Goal: Complete application form: Complete application form

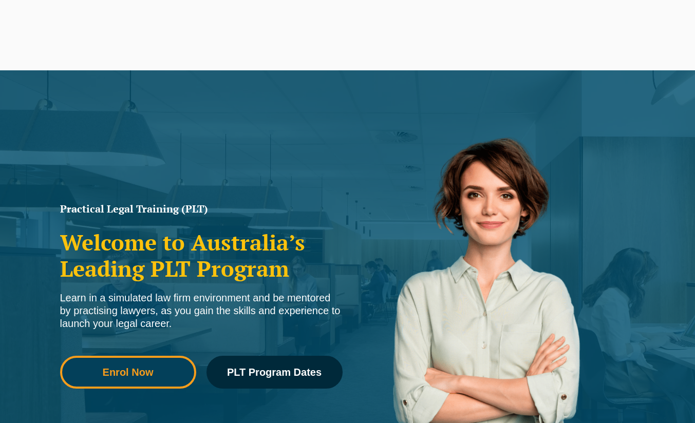
click at [148, 373] on link "Enrol Now" at bounding box center [128, 372] width 136 height 33
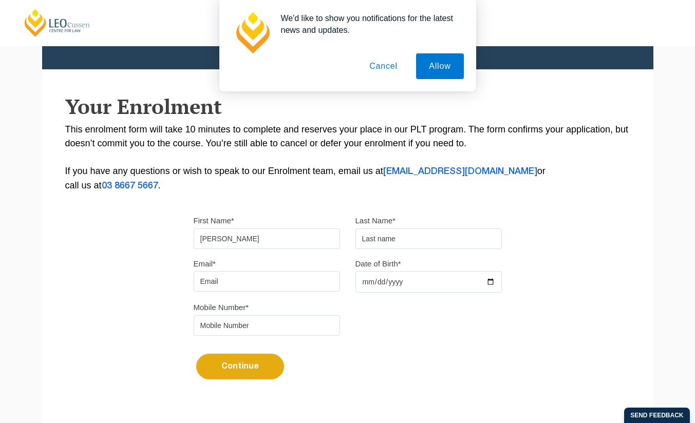
type input "[PERSON_NAME]"
drag, startPoint x: 383, startPoint y: 311, endPoint x: 382, endPoint y: 273, distance: 38.5
click at [383, 311] on div "Mobile Number*" at bounding box center [348, 321] width 324 height 43
click at [388, 228] on div "Last Name*" at bounding box center [429, 231] width 162 height 35
click at [381, 242] on input "text" at bounding box center [428, 239] width 146 height 21
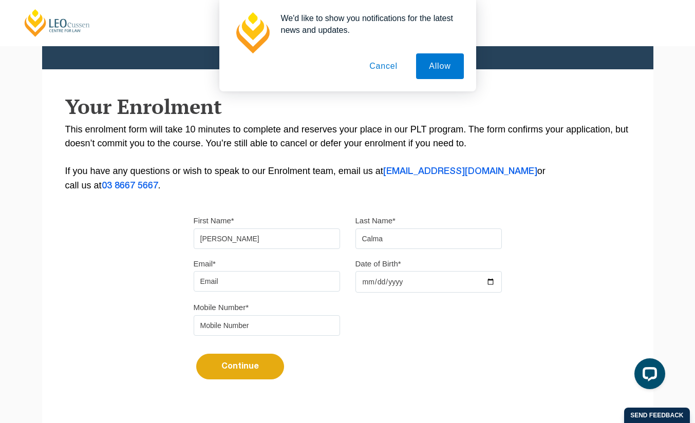
type input "Calma"
click at [265, 279] on input "Email*" at bounding box center [267, 281] width 146 height 21
type input "johncalma629@gmail.com"
type input "0406275957"
click at [425, 313] on div "Mobile Number* 0406275957" at bounding box center [348, 321] width 324 height 43
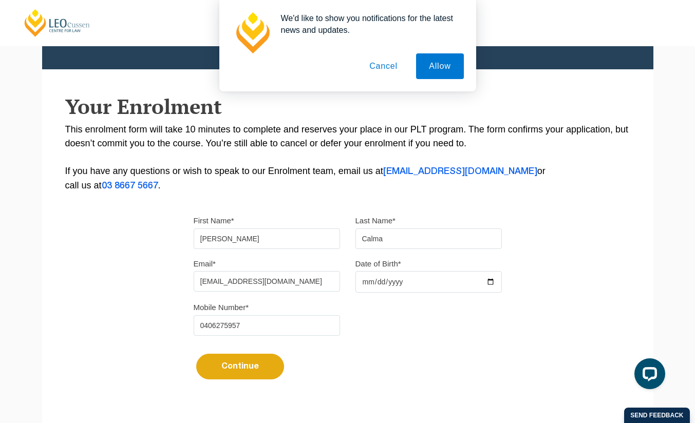
click at [419, 283] on input "Date of Birth*" at bounding box center [428, 282] width 146 height 22
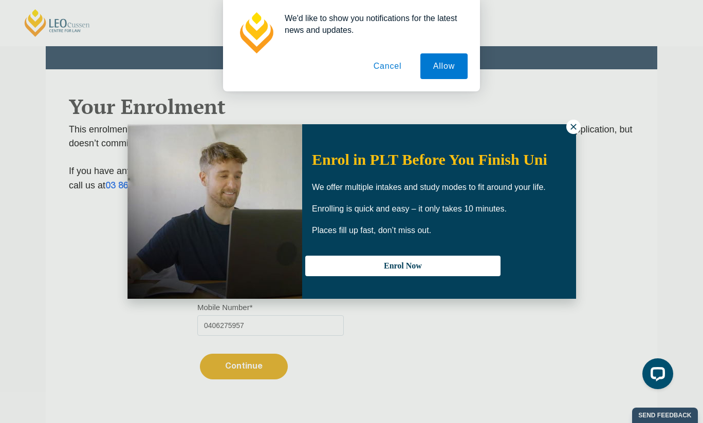
click at [574, 127] on icon at bounding box center [573, 126] width 9 height 9
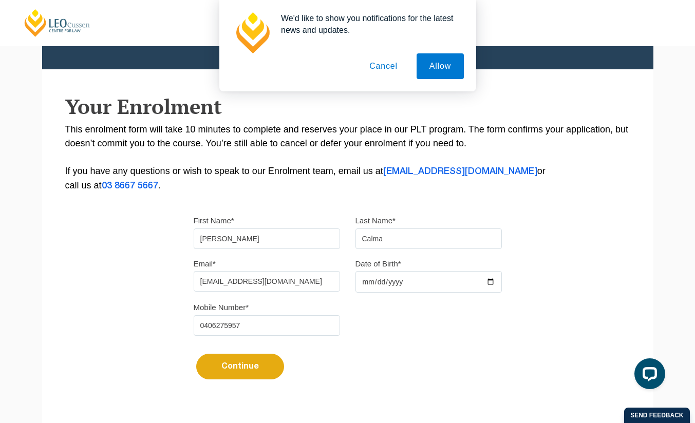
click at [386, 60] on button "Cancel" at bounding box center [383, 66] width 54 height 26
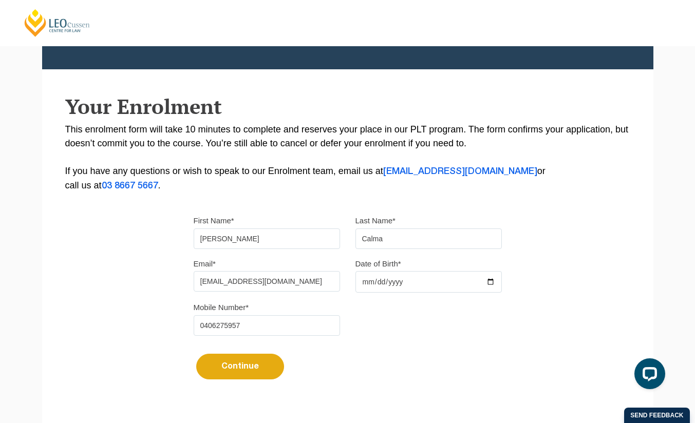
click at [387, 286] on input "Date of Birth*" at bounding box center [428, 282] width 146 height 22
type input "0202-03-17"
type input "2002-03-17"
click at [390, 342] on div "Mobile Number* 0406275957" at bounding box center [348, 321] width 324 height 43
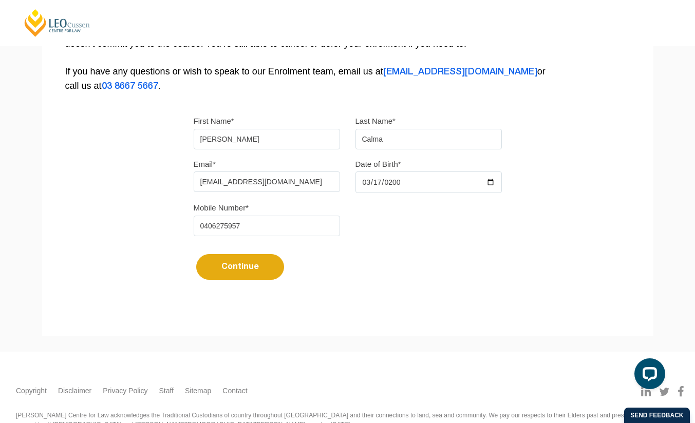
scroll to position [239, 0]
click at [240, 267] on button "Continue" at bounding box center [240, 266] width 88 height 26
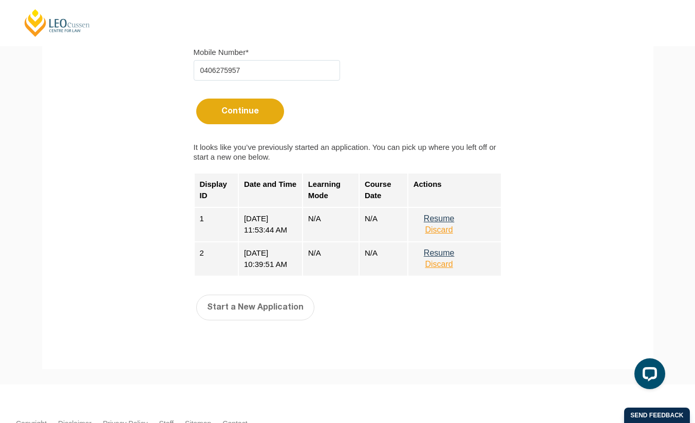
scroll to position [393, 0]
click at [444, 234] on button "Discard" at bounding box center [438, 230] width 51 height 9
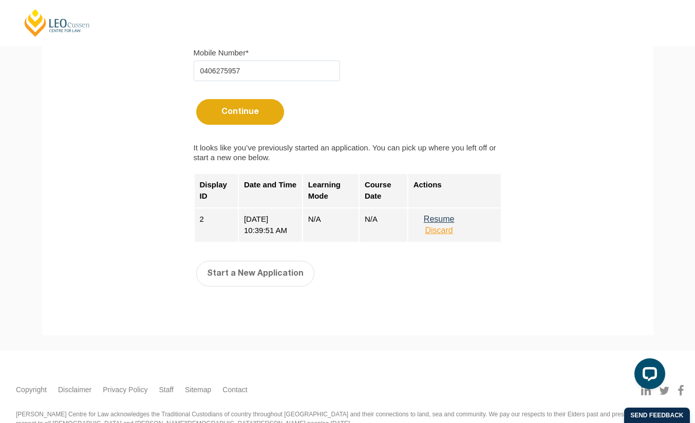
click at [446, 235] on button "Discard" at bounding box center [438, 230] width 51 height 9
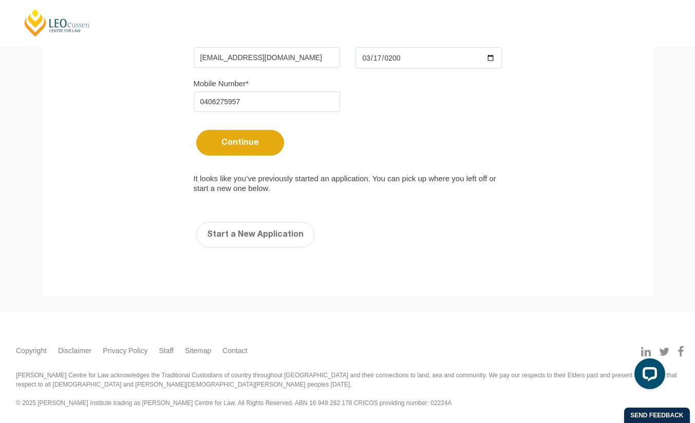
scroll to position [362, 0]
click at [273, 243] on button "Start a New Application" at bounding box center [255, 235] width 118 height 26
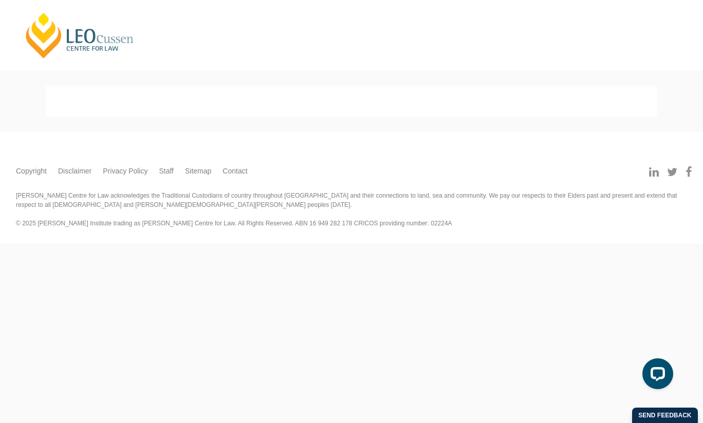
select select
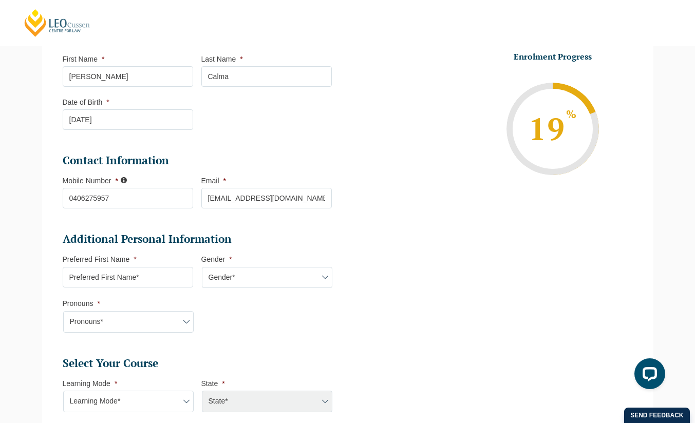
scroll to position [175, 0]
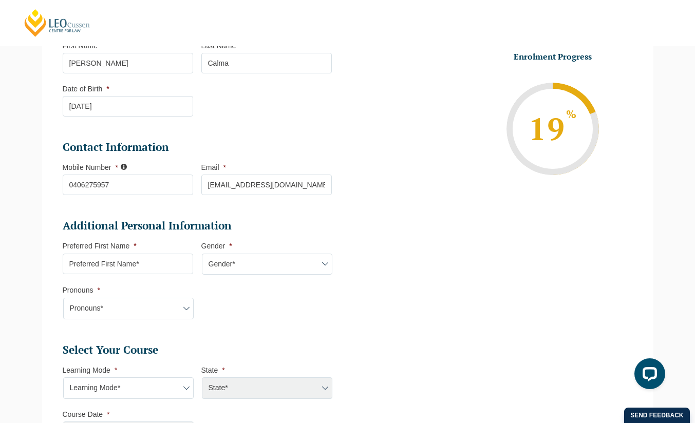
click at [260, 263] on select "Gender* Male Female Nonbinary Intersex Prefer not to disclose Other" at bounding box center [267, 265] width 130 height 22
select select "Male"
click at [202, 254] on select "Gender* Male Female Nonbinary Intersex Prefer not to disclose Other" at bounding box center [267, 265] width 130 height 22
click at [166, 315] on select "Pronouns* She/Her/Hers He/Him/His They/Them/Theirs Other Prefer not to disclose" at bounding box center [128, 309] width 130 height 22
select select "He/Him/His"
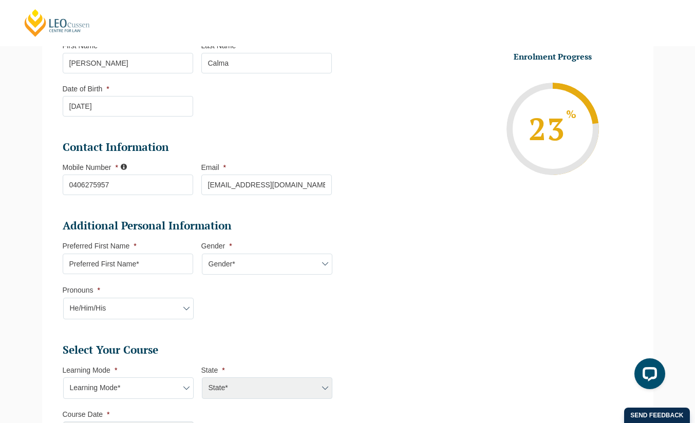
click at [63, 298] on select "Pronouns* She/Her/Hers He/Him/His They/Them/Theirs Other Prefer not to disclose" at bounding box center [128, 309] width 130 height 22
click at [149, 261] on input "Preferred First Name *" at bounding box center [128, 264] width 130 height 21
type input "j"
type input "John"
click at [281, 272] on select "Gender* Male Female Nonbinary Intersex Prefer not to disclose Other" at bounding box center [267, 265] width 130 height 22
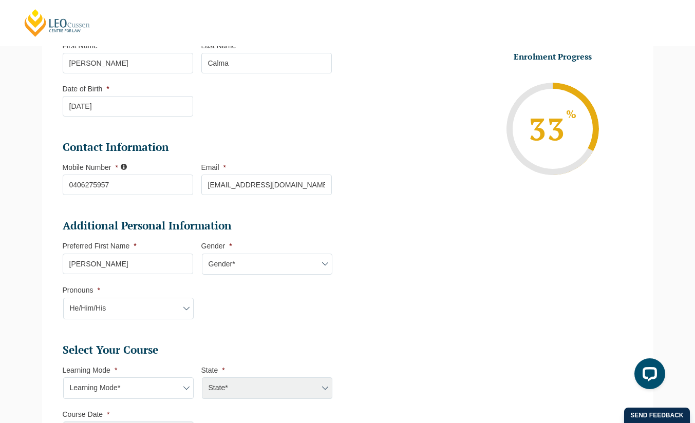
click at [202, 254] on select "Gender* Male Female Nonbinary Intersex Prefer not to disclose Other" at bounding box center [267, 265] width 130 height 22
click at [252, 302] on li "Additional Personal Information Preferred First Name * John Gender * Gender* Ma…" at bounding box center [201, 274] width 277 height 111
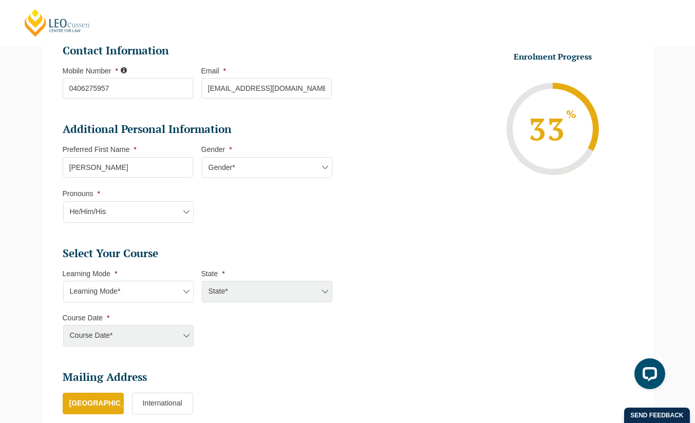
scroll to position [316, 0]
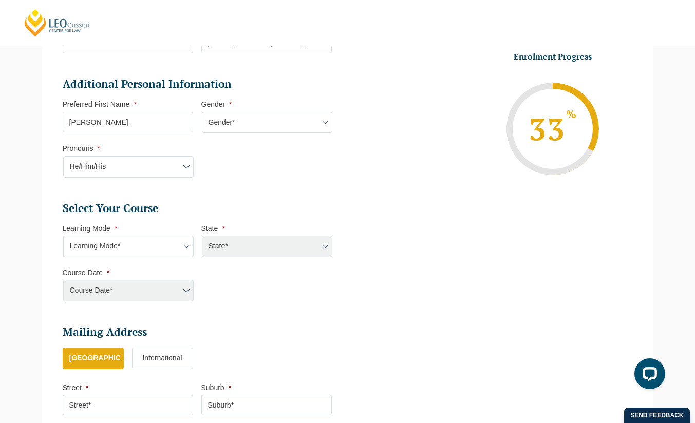
click at [171, 252] on select "Learning Mode* Online Full Time Learning Online Part Time Learning Blended Full…" at bounding box center [128, 247] width 130 height 22
select select "Blended Full Time Learning"
click at [63, 236] on select "Learning Mode* Online Full Time Learning Online Part Time Learning Blended Full…" at bounding box center [128, 247] width 130 height 22
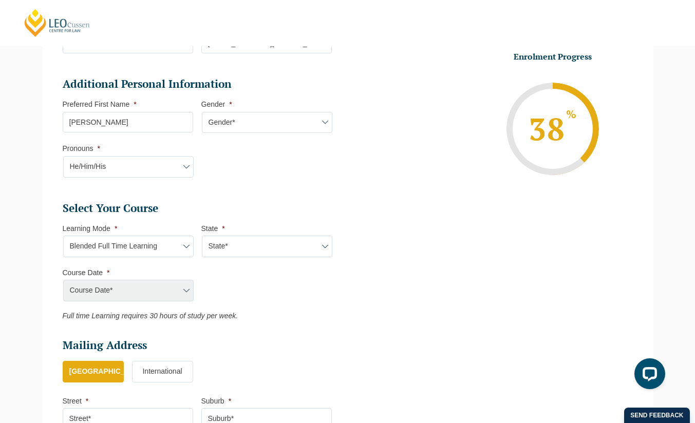
click at [254, 244] on select "State* ACT/NSW QLD SA VIC WA" at bounding box center [267, 247] width 130 height 22
select select "VIC"
click at [202, 236] on select "State* ACT/NSW QLD SA VIC WA" at bounding box center [267, 247] width 130 height 22
click at [181, 289] on select "Course Date* September 2025 (22-Sep-2025 to 20-Feb-2026) December 2025 (08-Dec-…" at bounding box center [128, 291] width 130 height 22
select select "September 2025 (22-Sep-2025 to 20-Feb-2026)"
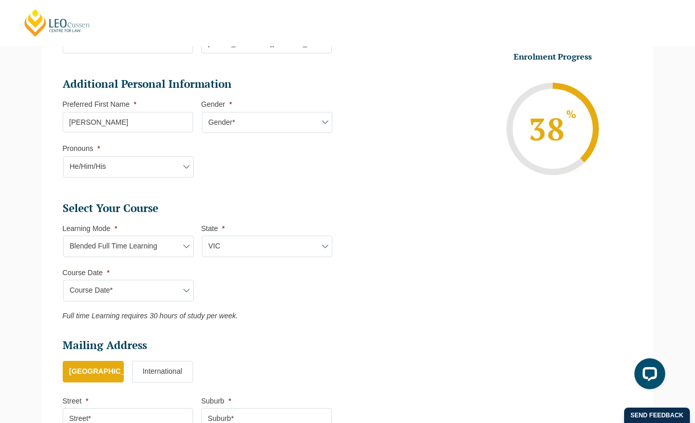
click at [63, 280] on select "Course Date* September 2025 (22-Sep-2025 to 20-Feb-2026) December 2025 (08-Dec-…" at bounding box center [128, 291] width 130 height 22
type input "Intake 10 September 2025 FT"
type input "Practical Legal Training (VIC)"
select select "VIC PLT (SEP) 2025 Full Time Blended"
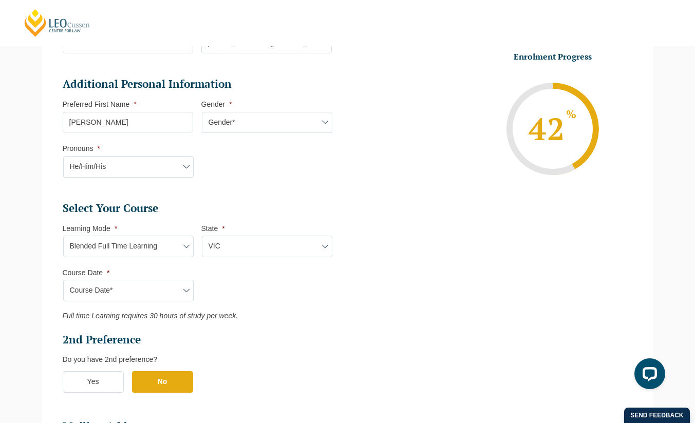
click at [218, 311] on ul "Select Your Course This field is hidden when viewing the form Only for Flinder …" at bounding box center [201, 302] width 277 height 202
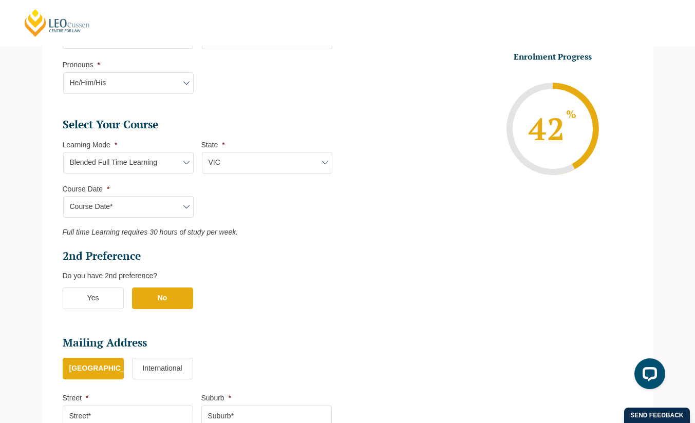
scroll to position [401, 0]
click at [178, 286] on ul "Select Your Course This field is hidden when viewing the form Only for Flinder …" at bounding box center [201, 218] width 277 height 202
click at [172, 294] on label "No" at bounding box center [162, 298] width 61 height 22
click at [0, 0] on input "No" at bounding box center [0, 0] width 0 height 0
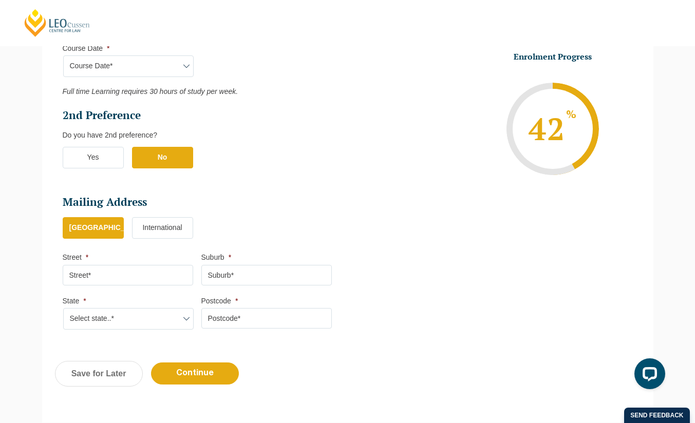
click at [165, 272] on input "Street *" at bounding box center [128, 275] width 130 height 21
click at [141, 277] on input "14 Tekin Terr" at bounding box center [128, 275] width 130 height 21
type input "14 Tekin Terrace"
click at [237, 274] on input "Suburb *" at bounding box center [266, 275] width 130 height 21
type input "Doreen"
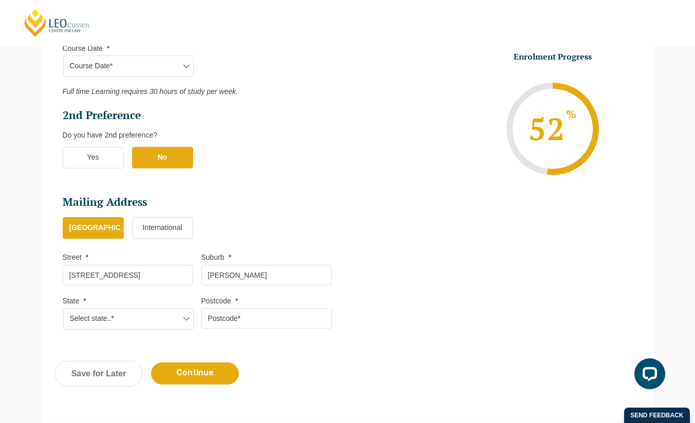
click at [126, 323] on select "Select state..* VIC WA QLD SA NSW NT ACT TAS" at bounding box center [128, 319] width 130 height 22
drag, startPoint x: 126, startPoint y: 323, endPoint x: 405, endPoint y: 208, distance: 301.5
click at [126, 323] on select "Select state..* VIC WA QLD SA NSW NT ACT TAS" at bounding box center [128, 319] width 130 height 22
click at [164, 319] on select "Select state..* VIC WA QLD SA NSW NT ACT TAS" at bounding box center [128, 319] width 130 height 22
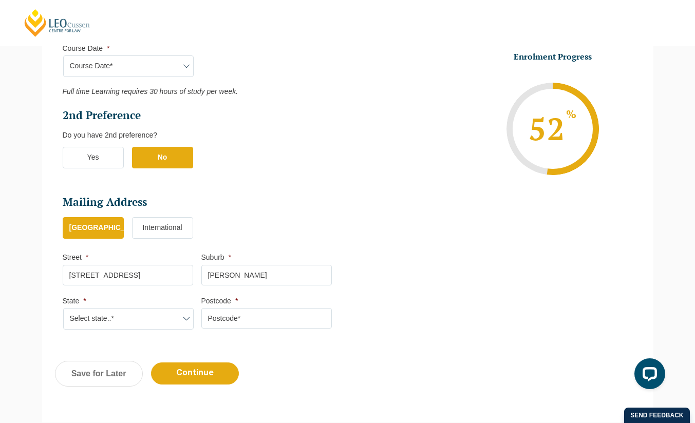
click at [236, 315] on input "Postcode *" at bounding box center [266, 318] width 130 height 21
type input "3754"
select select "VIC"
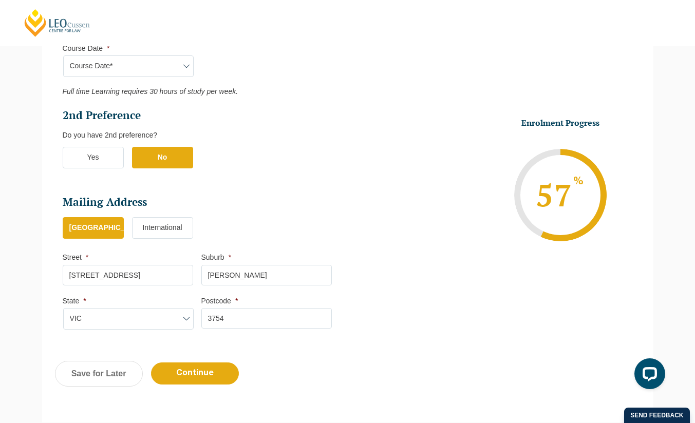
scroll to position [667, 0]
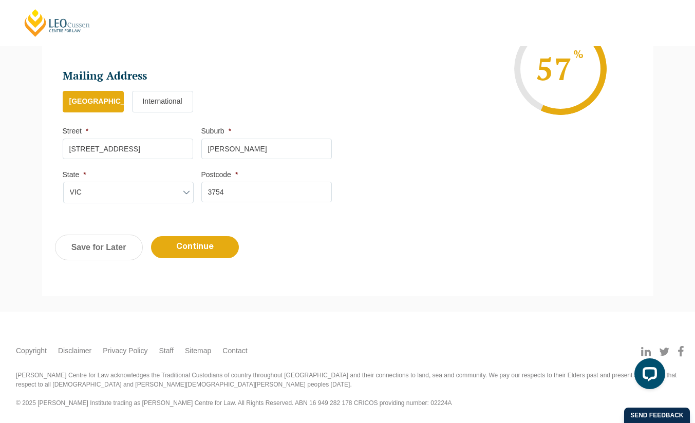
click at [137, 154] on input "14 Tekin Terrace" at bounding box center [128, 149] width 130 height 21
type input "14 Tekin Tce"
drag, startPoint x: 347, startPoint y: 200, endPoint x: 247, endPoint y: 250, distance: 111.4
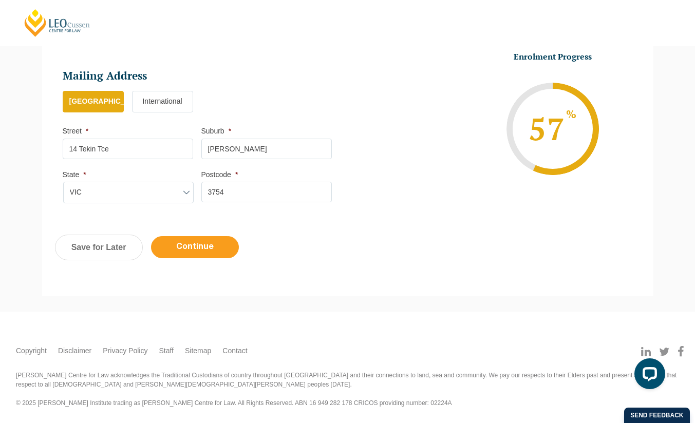
click at [221, 251] on input "Continue" at bounding box center [195, 247] width 88 height 22
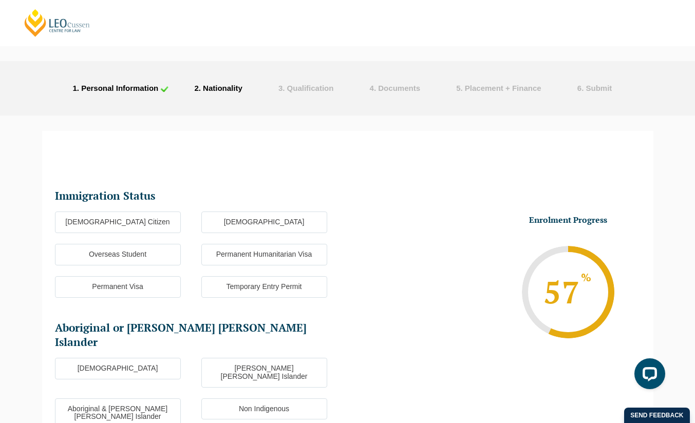
scroll to position [8, 0]
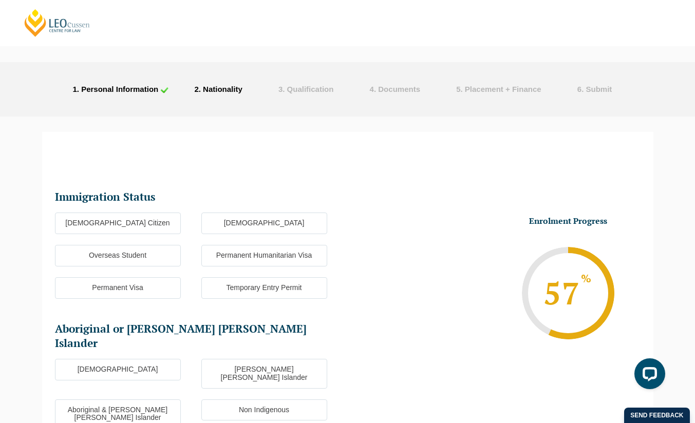
click at [156, 217] on label "Australian Citizen" at bounding box center [118, 224] width 126 height 22
click at [0, 0] on input "Australian Citizen" at bounding box center [0, 0] width 0 height 0
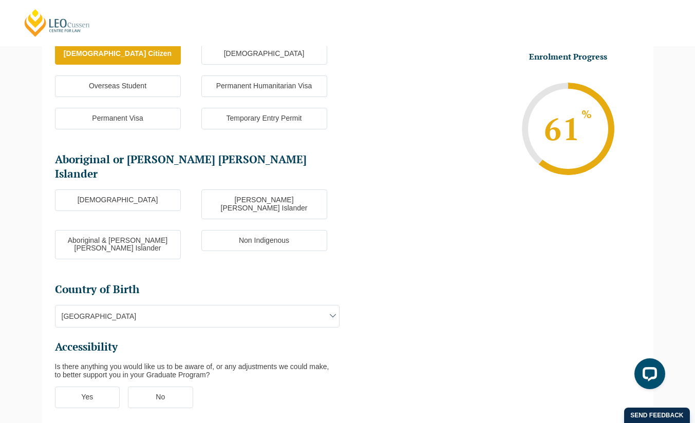
scroll to position [199, 0]
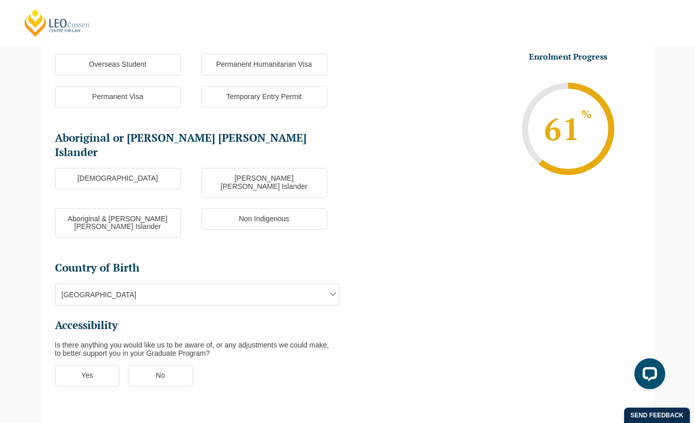
click at [268, 209] on label "Non Indigenous" at bounding box center [264, 220] width 126 height 22
click at [0, 0] on input "Non Indigenous" at bounding box center [0, 0] width 0 height 0
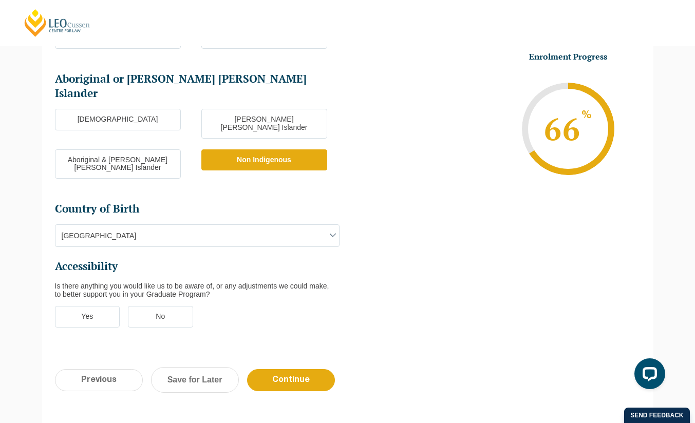
scroll to position [259, 0]
click at [282, 224] on span "Australia" at bounding box center [196, 235] width 283 height 22
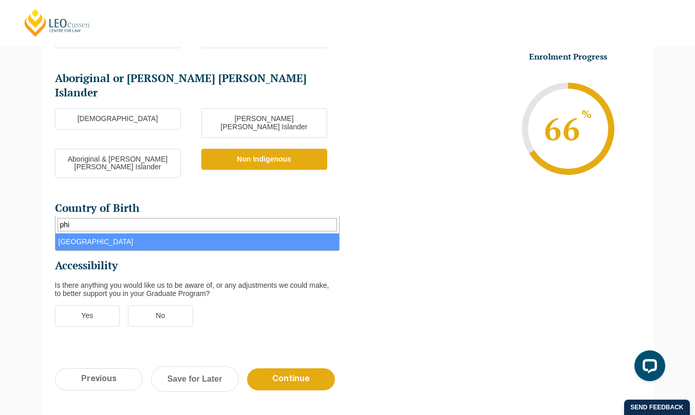
type input "phi"
select select "Philippines 5204"
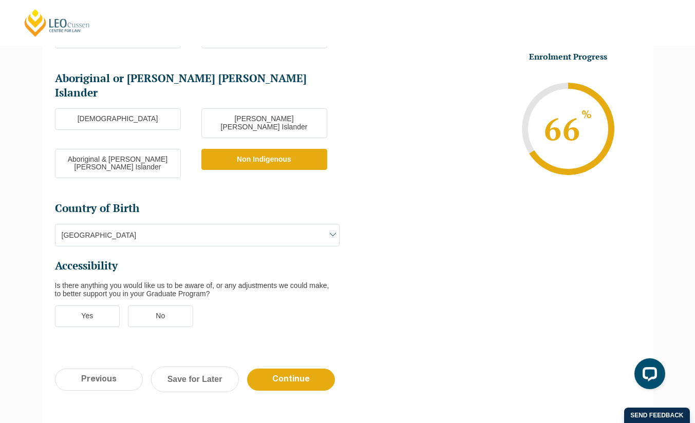
click at [254, 306] on ul "Yes No" at bounding box center [201, 322] width 293 height 32
click at [184, 306] on label "No" at bounding box center [160, 317] width 65 height 22
click at [0, 0] on input "No" at bounding box center [0, 0] width 0 height 0
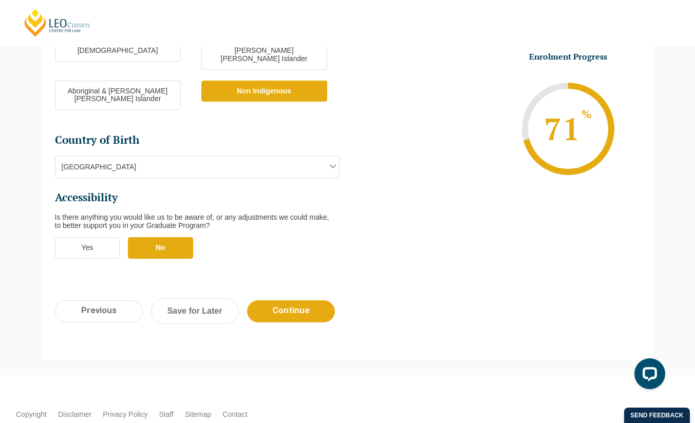
scroll to position [336, 0]
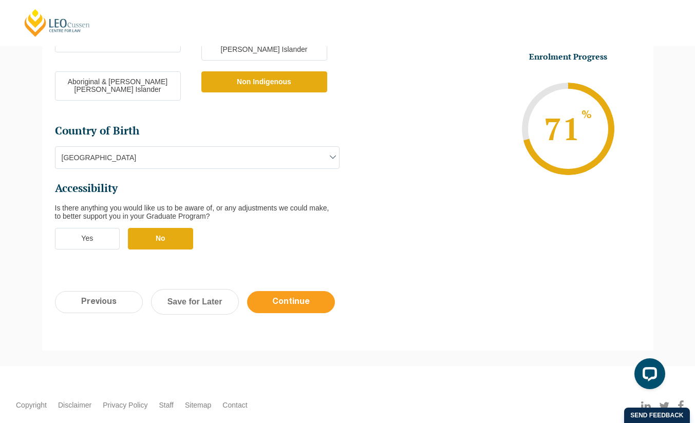
click at [313, 291] on input "Continue" at bounding box center [291, 302] width 88 height 22
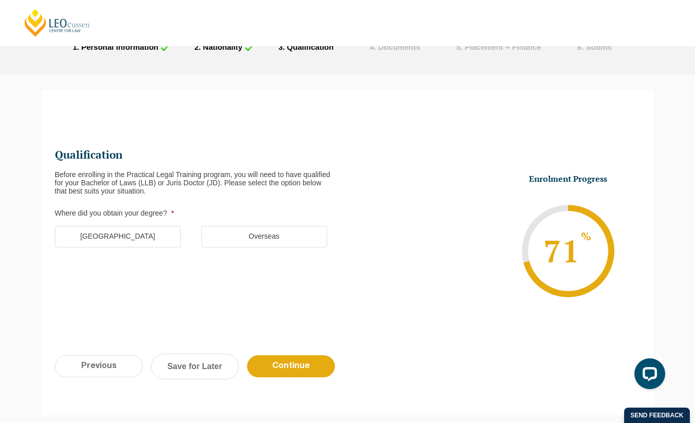
scroll to position [89, 0]
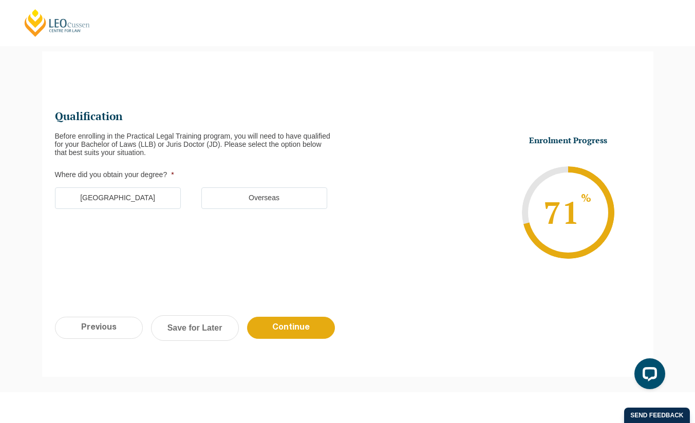
click at [153, 204] on label "Australia" at bounding box center [118, 198] width 126 height 22
click at [0, 0] on input "Australia" at bounding box center [0, 0] width 0 height 0
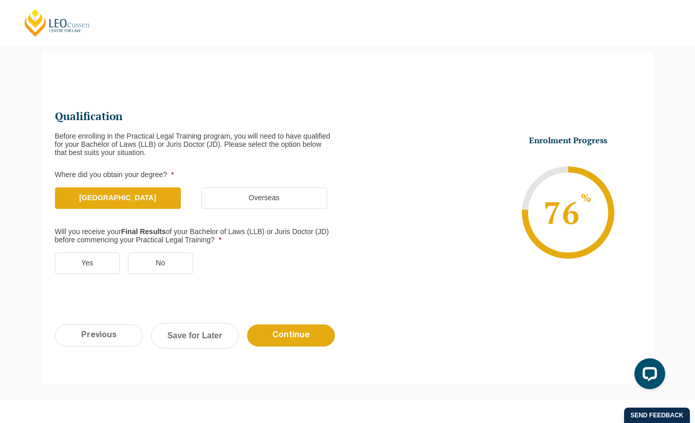
click at [211, 259] on ul "Yes No" at bounding box center [201, 269] width 293 height 32
click at [104, 268] on label "Yes" at bounding box center [87, 264] width 65 height 22
click at [0, 0] on input "Yes" at bounding box center [0, 0] width 0 height 0
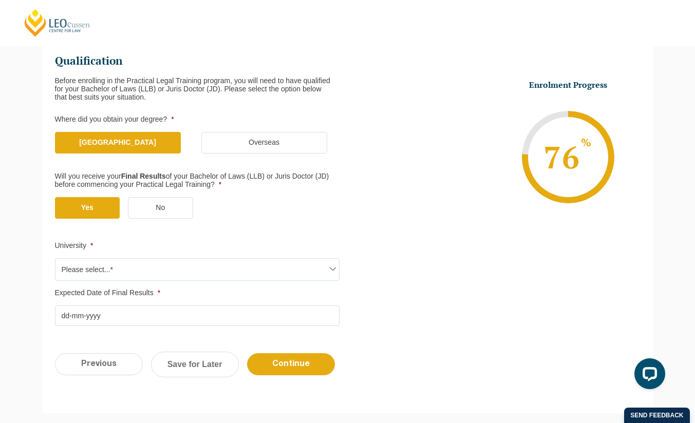
scroll to position [145, 0]
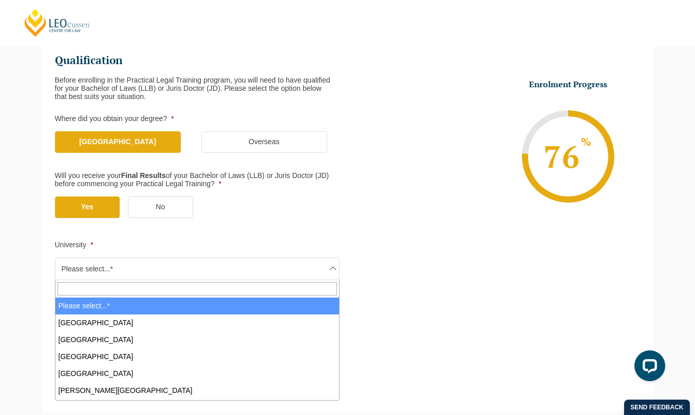
click at [234, 269] on span "Please select...*" at bounding box center [196, 269] width 283 height 22
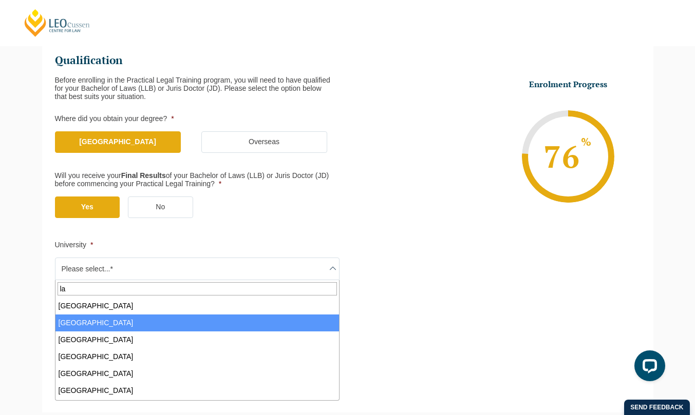
type input "la"
select select "La Trobe University"
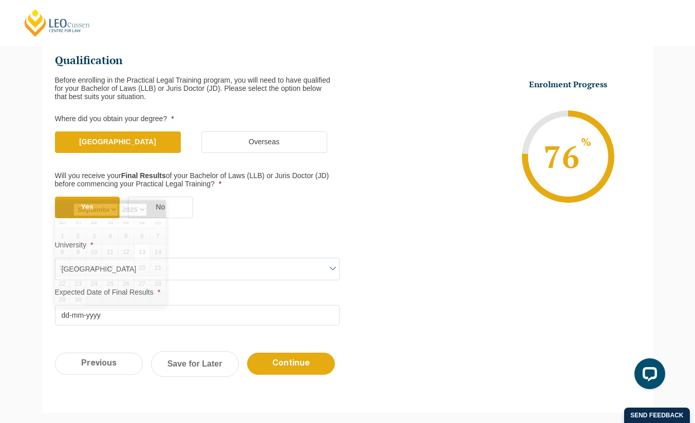
click at [163, 310] on input "Expected Date of Final Results *" at bounding box center [197, 315] width 285 height 21
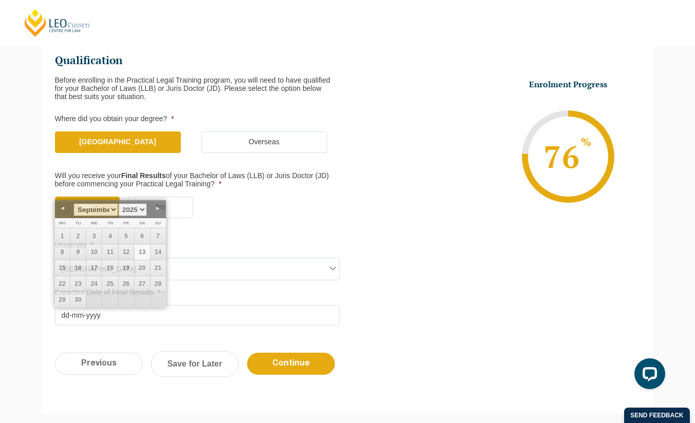
click at [190, 304] on li "Expected Date of Final Results * DD dash MM dash YYYY" at bounding box center [201, 307] width 293 height 37
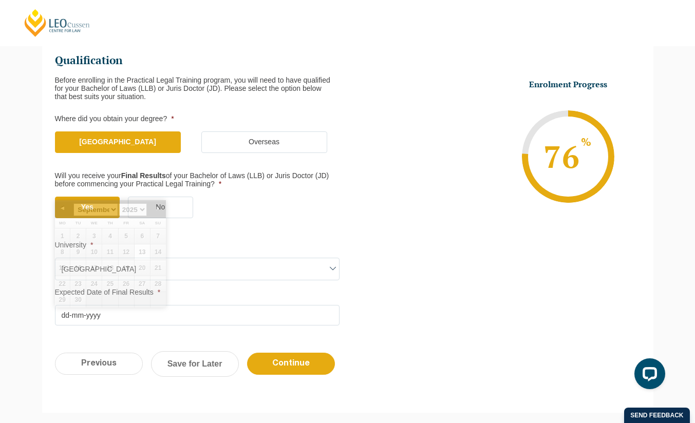
click at [179, 310] on input "Expected Date of Final Results *" at bounding box center [197, 315] width 285 height 21
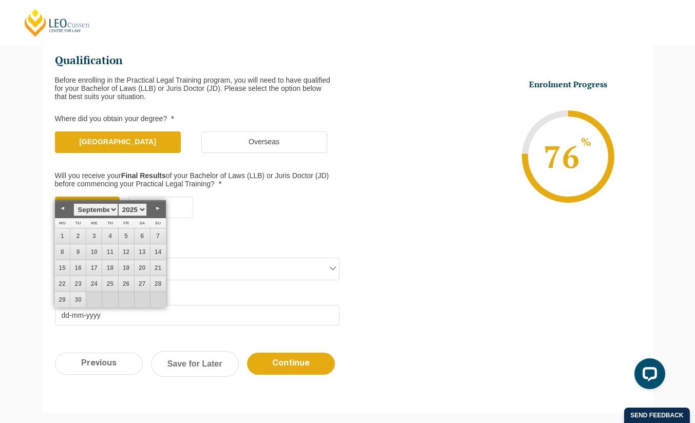
click at [67, 207] on link "Previous" at bounding box center [62, 208] width 15 height 15
click at [64, 210] on link "Previous" at bounding box center [62, 208] width 15 height 15
click at [88, 283] on link "23" at bounding box center [93, 283] width 15 height 15
type input "23-07-2025"
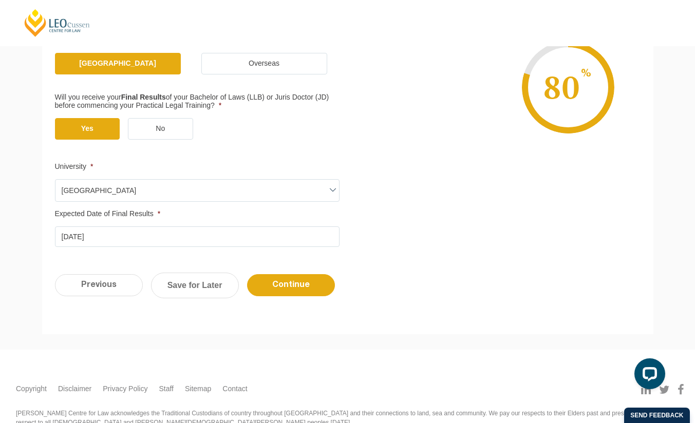
scroll to position [224, 0]
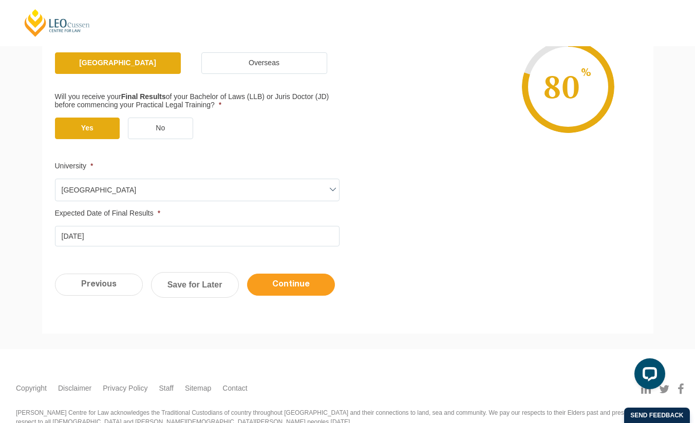
click at [303, 279] on input "Continue" at bounding box center [291, 285] width 88 height 22
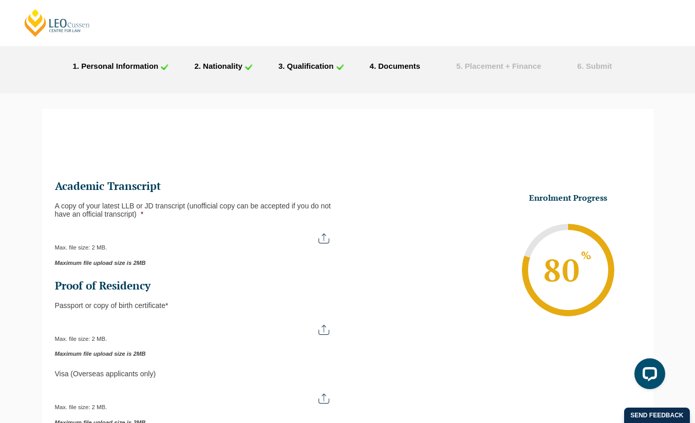
scroll to position [31, 0]
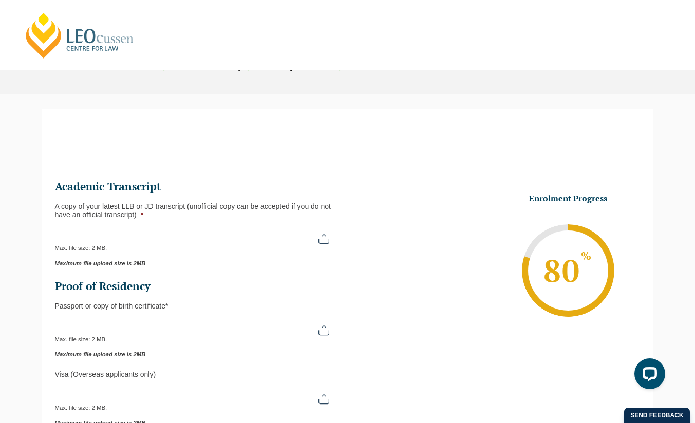
click at [324, 243] on input "A copy of your latest LLB or JD transcript (unofficial copy can be accepted if …" at bounding box center [197, 234] width 285 height 17
type input "C:\fakepath\Transcript.pdf"
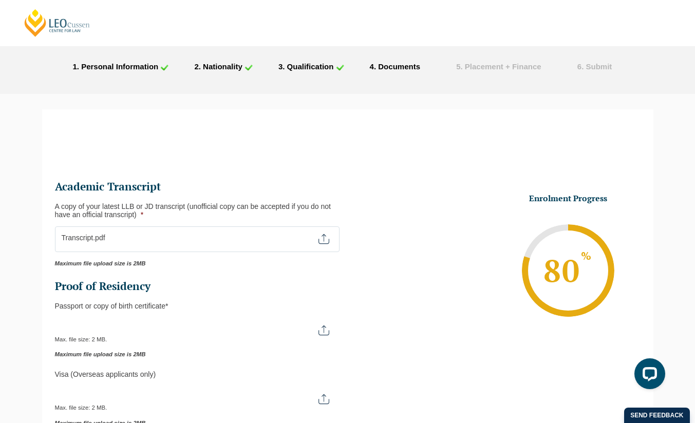
scroll to position [64, 0]
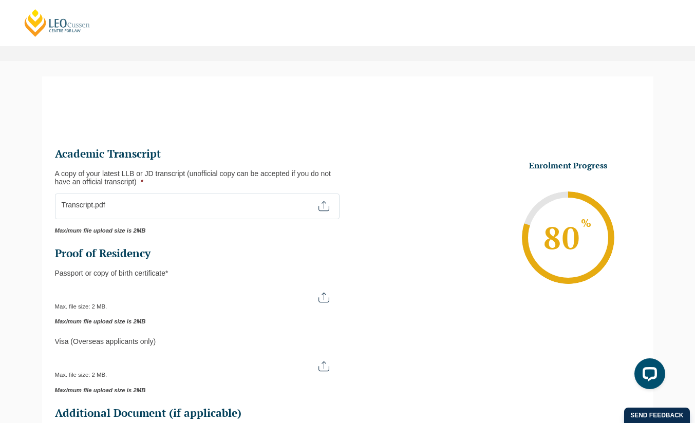
click at [329, 301] on input "Passport or Copy of Birth Certificate *" at bounding box center [197, 293] width 285 height 17
type input "C:\fakepath\image1.jpeg"
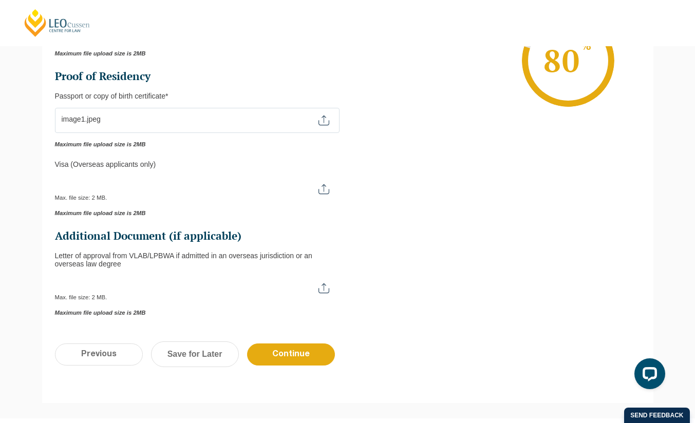
scroll to position [241, 0]
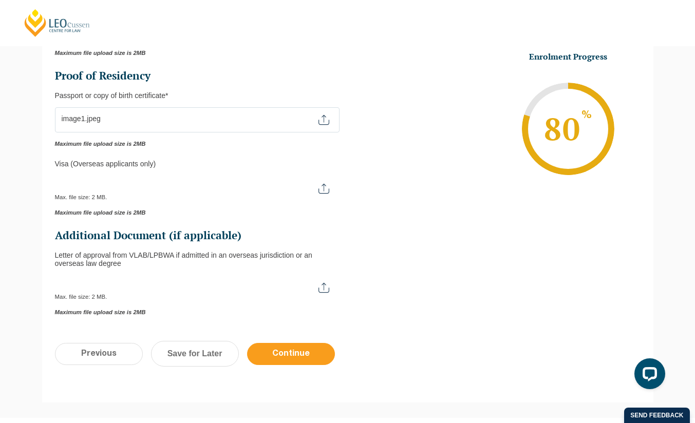
click at [286, 358] on input "Continue" at bounding box center [291, 354] width 88 height 22
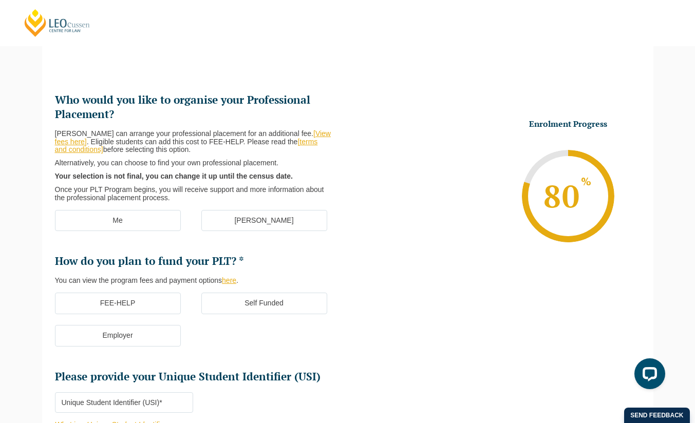
scroll to position [89, 0]
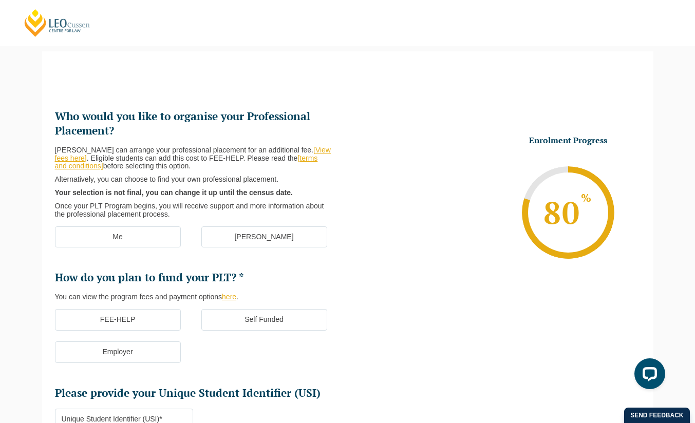
click at [260, 241] on label "[PERSON_NAME]" at bounding box center [264, 237] width 126 height 22
click at [0, 0] on input "[PERSON_NAME]" at bounding box center [0, 0] width 0 height 0
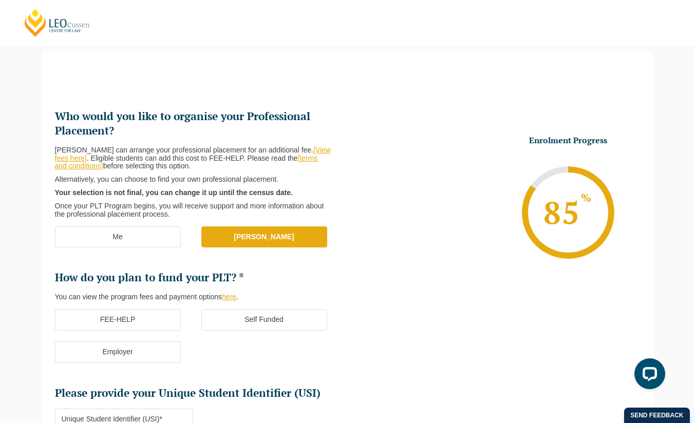
scroll to position [137, 0]
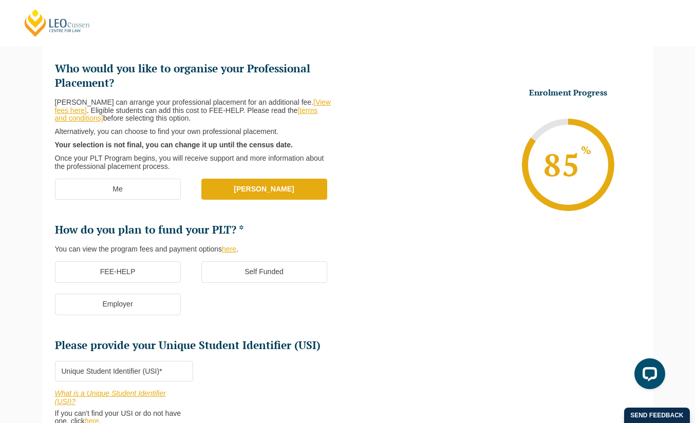
click at [162, 272] on label "FEE-HELP" at bounding box center [118, 272] width 126 height 22
click at [0, 0] on input "FEE-HELP" at bounding box center [0, 0] width 0 height 0
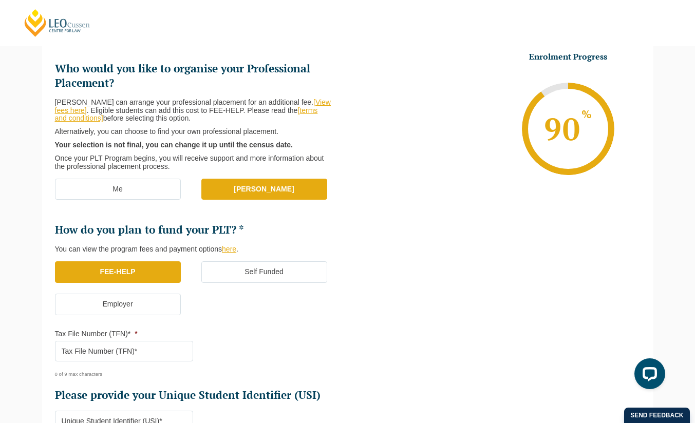
scroll to position [224, 0]
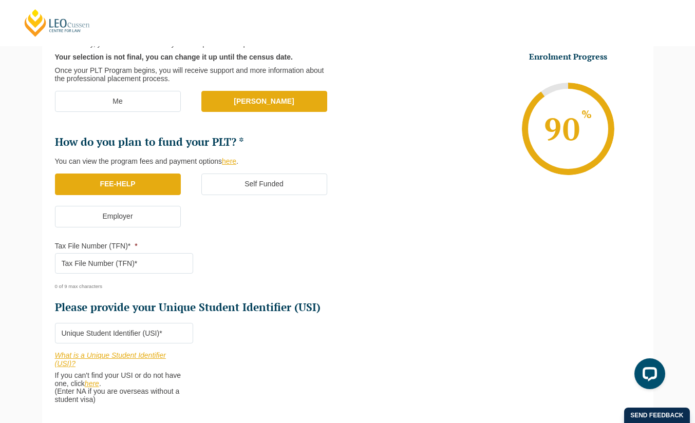
click at [150, 263] on input "Tax File Number (TFN)* *" at bounding box center [124, 263] width 138 height 21
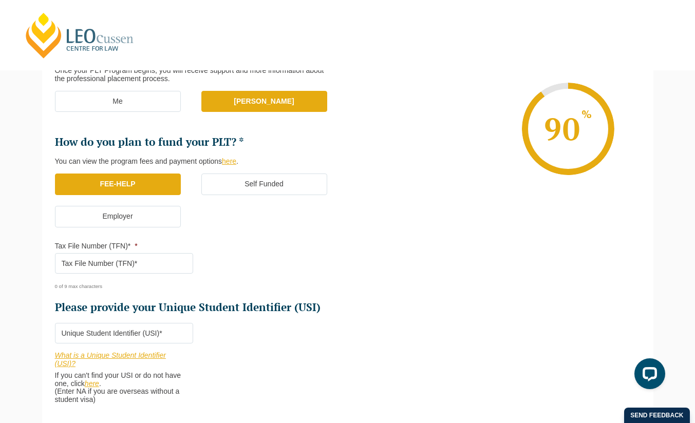
click at [144, 257] on input "Tax File Number (TFN)* *" at bounding box center [124, 263] width 138 height 21
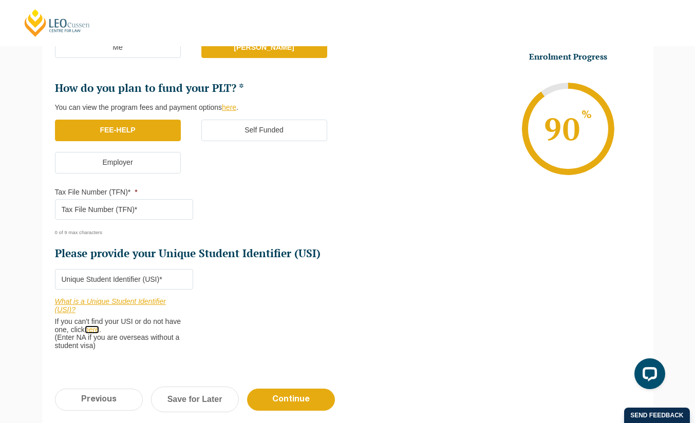
scroll to position [270, 0]
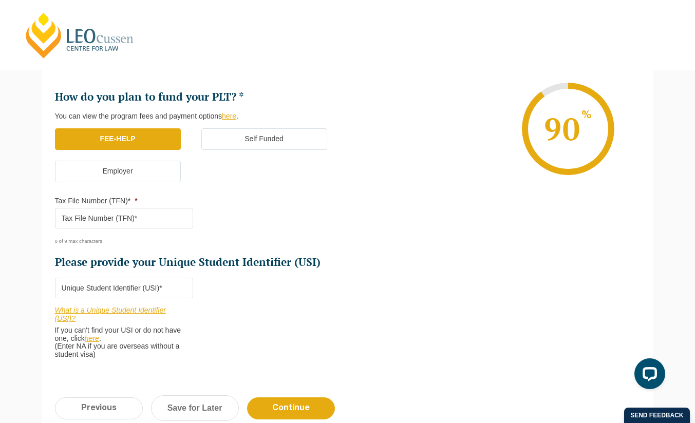
click at [112, 286] on input "Please provide your Unique Student Identifier (USI) *" at bounding box center [124, 288] width 138 height 21
paste input "W2RRATFWLX"
type input "W2RRATFWLX"
click at [148, 221] on input "Tax File Number (TFN)* *" at bounding box center [124, 218] width 138 height 21
click at [266, 236] on ul "Who would you like to organise your Professional Placement? Leo Cussen can arra…" at bounding box center [201, 99] width 293 height 341
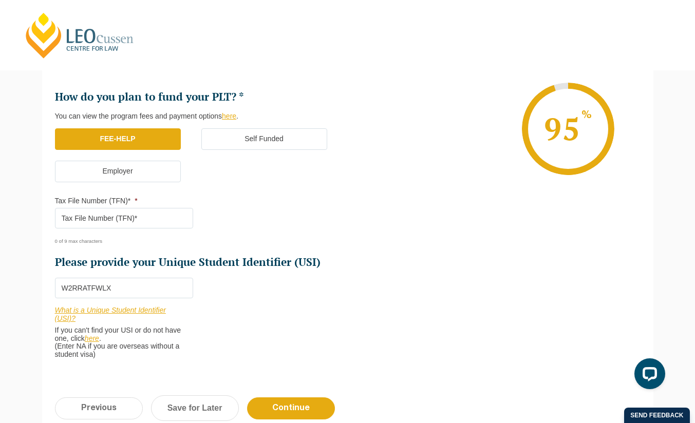
click at [211, 223] on ul "Who would you like to organise your Professional Placement? Leo Cussen can arra…" at bounding box center [201, 99] width 293 height 341
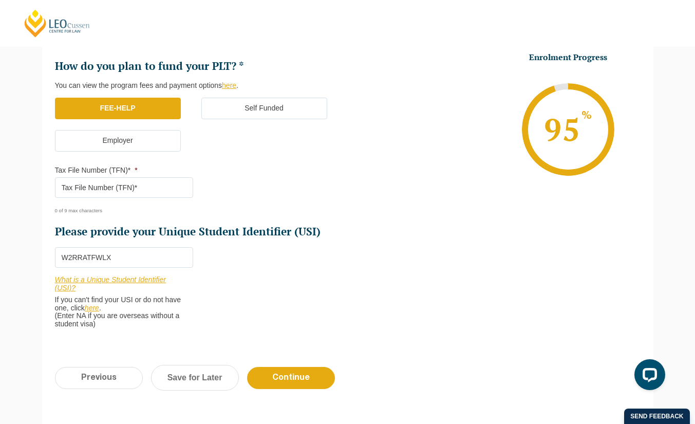
scroll to position [315, 0]
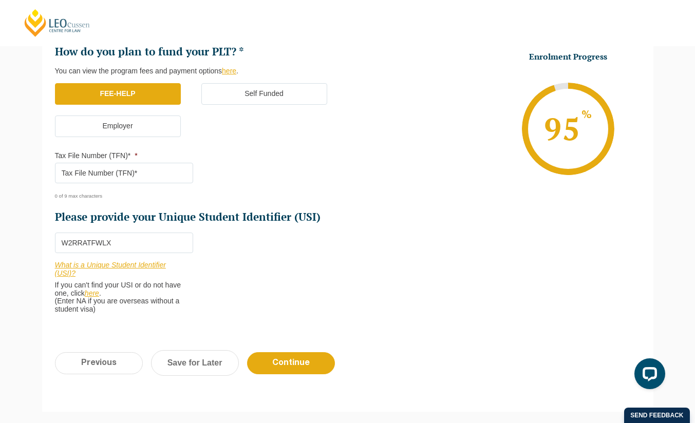
click at [163, 162] on li "Tax File Number (TFN)* * 0 of 9 max characters" at bounding box center [128, 175] width 146 height 48
click at [162, 164] on input "Tax File Number (TFN)* *" at bounding box center [124, 173] width 138 height 21
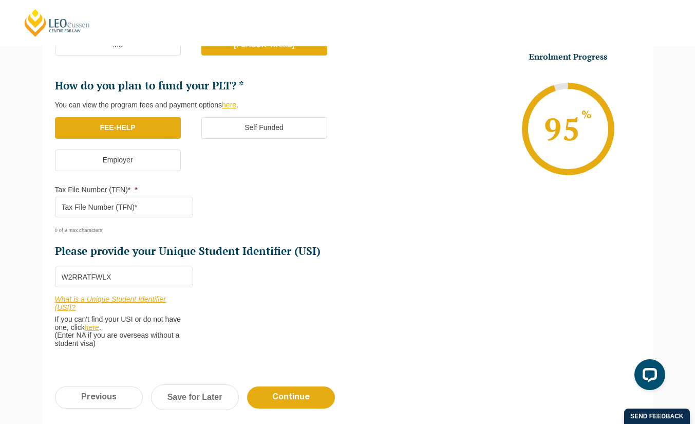
scroll to position [278, 0]
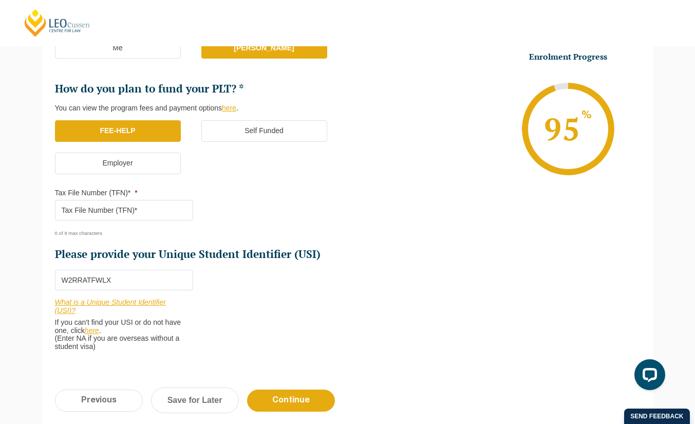
click at [146, 211] on input "Tax File Number (TFN)* *" at bounding box center [124, 210] width 138 height 21
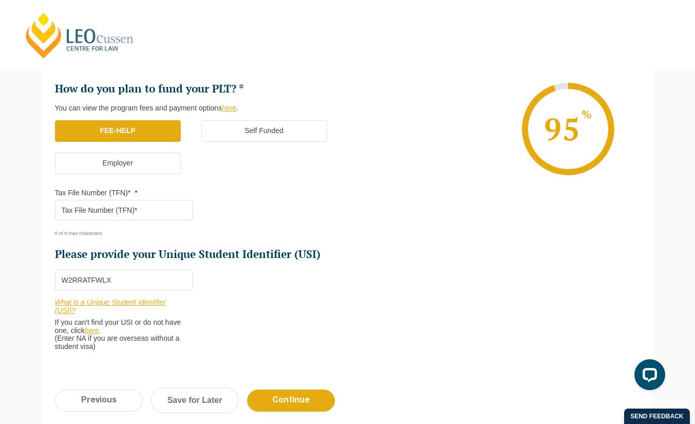
click at [101, 210] on input "Tax File Number (TFN)* *" at bounding box center [124, 210] width 138 height 21
click at [269, 221] on ul "Who would you like to organise your Professional Placement? Leo Cussen can arra…" at bounding box center [201, 90] width 293 height 341
click at [175, 213] on input "Tax File Number (TFN)* *" at bounding box center [124, 210] width 138 height 21
click at [238, 205] on ul "Who would you like to organise your Professional Placement? Leo Cussen can arra…" at bounding box center [201, 90] width 293 height 341
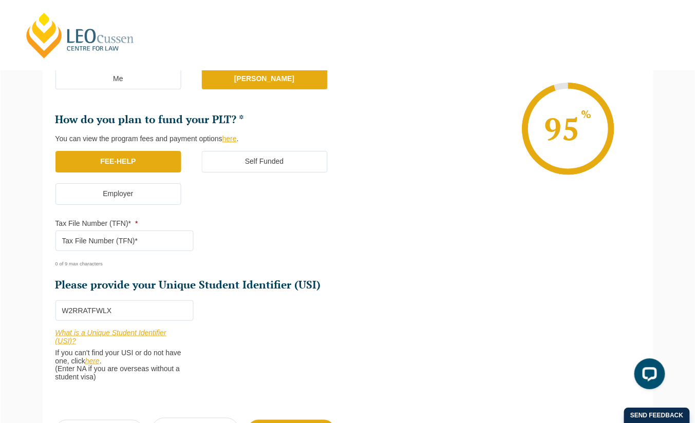
scroll to position [247, 0]
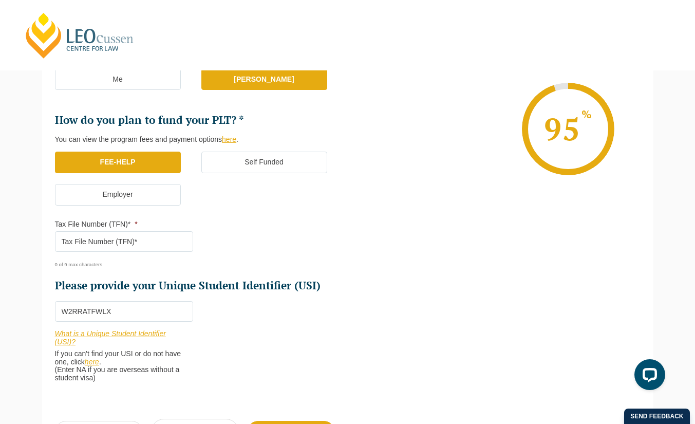
click at [233, 244] on ul "Who would you like to organise your Professional Placement? Leo Cussen can arra…" at bounding box center [201, 122] width 293 height 341
click at [224, 266] on ul "Who would you like to organise your Professional Placement? Leo Cussen can arra…" at bounding box center [201, 122] width 293 height 341
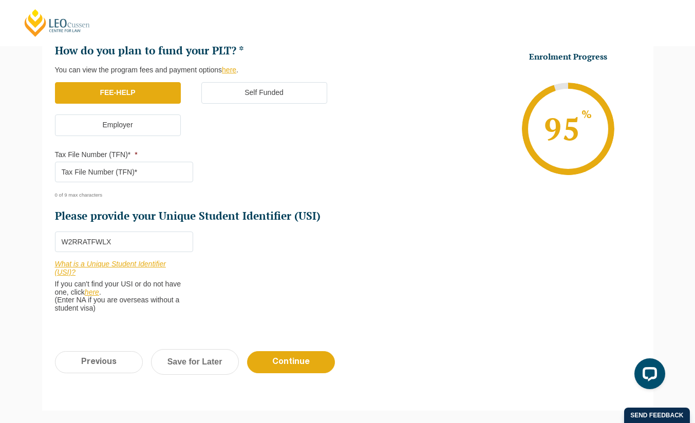
scroll to position [315, 0]
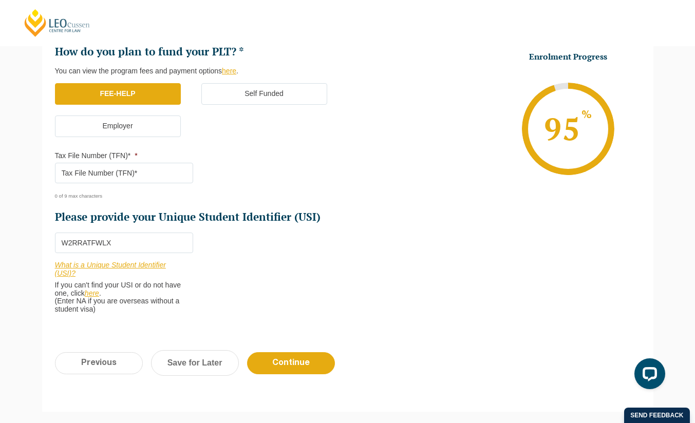
click at [151, 170] on input "Tax File Number (TFN)* *" at bounding box center [124, 173] width 138 height 21
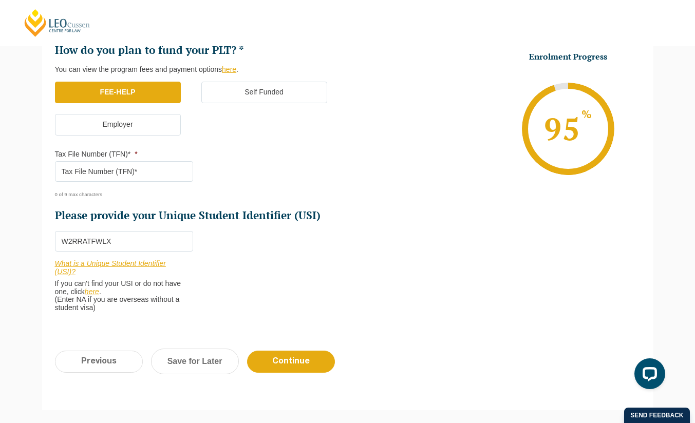
scroll to position [317, 0]
click at [122, 173] on input "Tax File Number (TFN)* *" at bounding box center [124, 171] width 138 height 21
paste input "4958874"
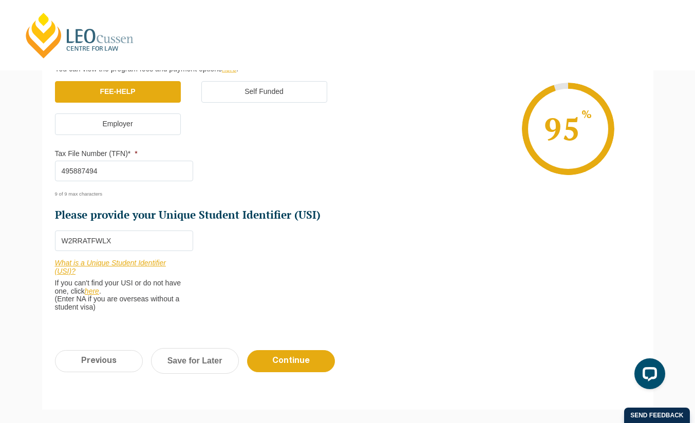
type input "495887494"
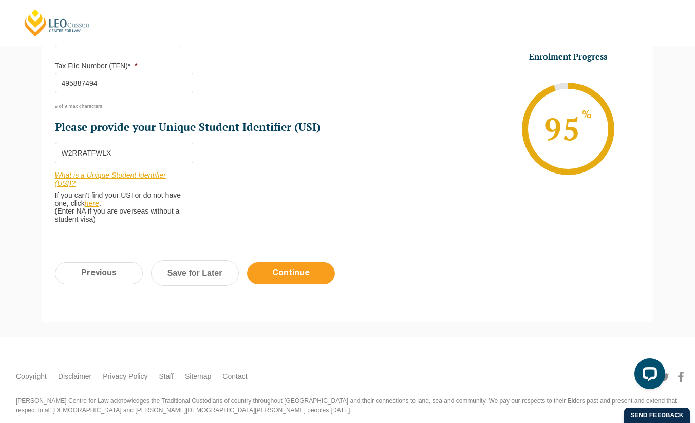
scroll to position [415, 0]
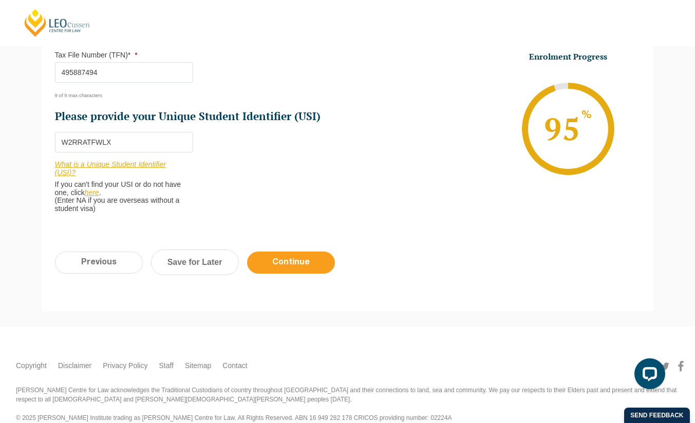
click at [296, 260] on input "Continue" at bounding box center [291, 263] width 88 height 22
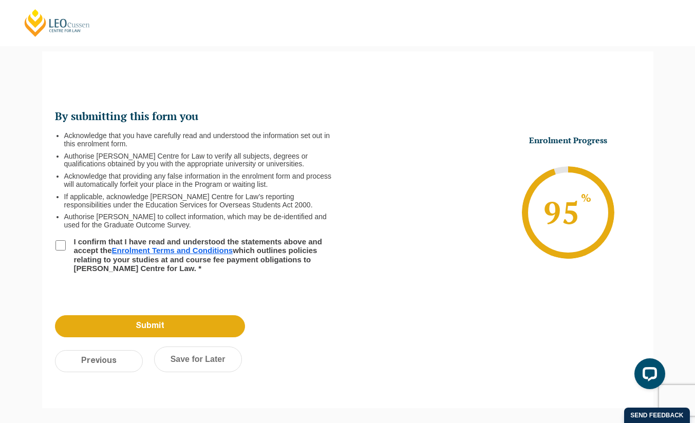
scroll to position [0, 0]
click at [70, 248] on label "I confirm that I have read and understood the statements above and accept the E…" at bounding box center [198, 254] width 263 height 35
click at [66, 248] on input "I confirm that I have read and understood the statements above and accept the E…" at bounding box center [60, 245] width 10 height 10
checkbox input "true"
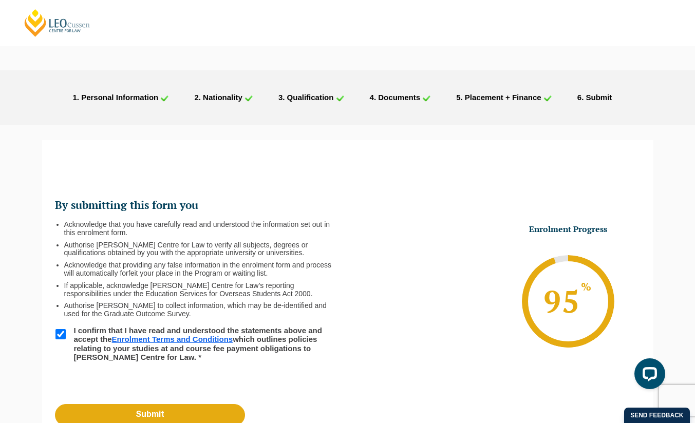
scroll to position [102, 0]
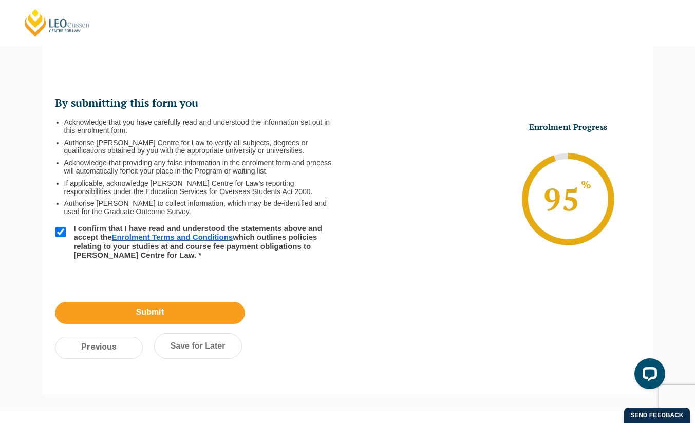
click at [191, 312] on input "Submit" at bounding box center [150, 313] width 190 height 22
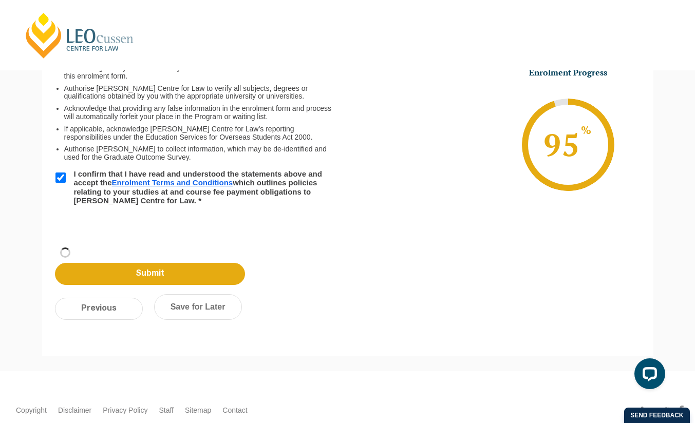
scroll to position [48, 0]
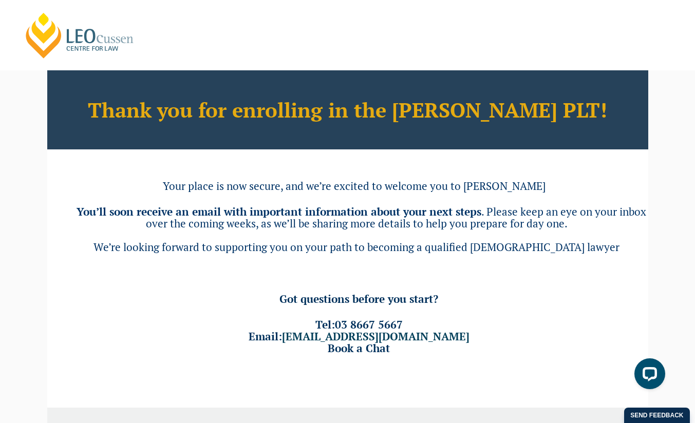
click at [49, 28] on link "[PERSON_NAME] Centre for Law" at bounding box center [80, 35] width 114 height 48
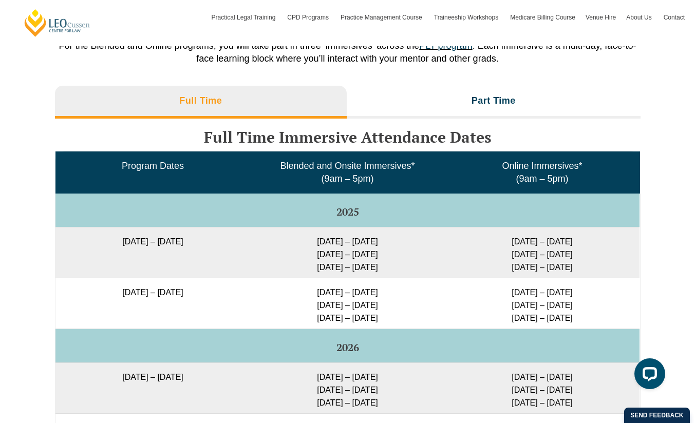
scroll to position [1616, 0]
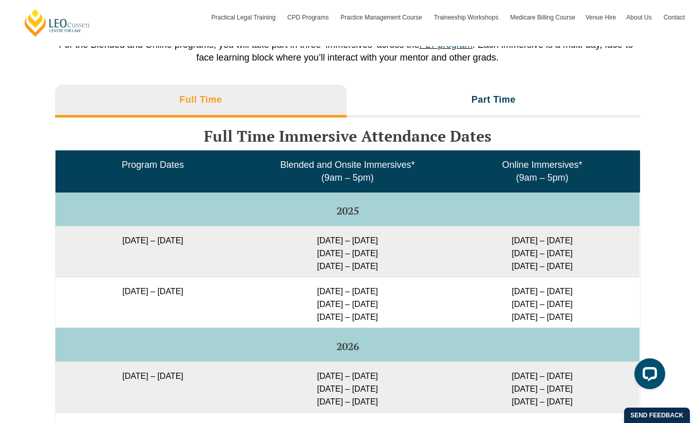
click at [461, 309] on td "16 – 19 Dec 2025 11 – 13 Mar 2026 29 Apr – 1 May 2026" at bounding box center [542, 302] width 195 height 51
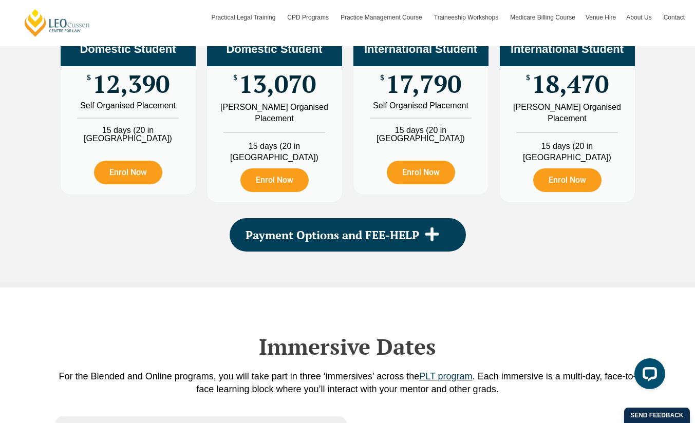
scroll to position [1284, 0]
